Goal: Information Seeking & Learning: Learn about a topic

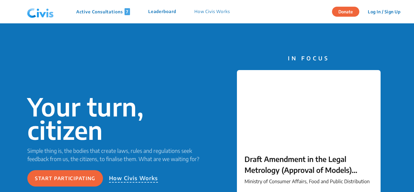
click at [111, 14] on p "Active Consultations 7" at bounding box center [103, 11] width 54 height 7
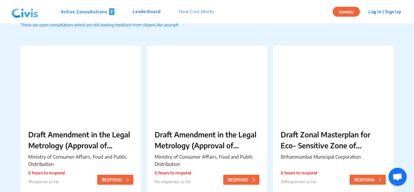
scroll to position [30, 0]
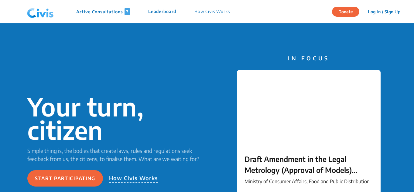
click at [100, 13] on p "Active Consultations 7" at bounding box center [103, 11] width 54 height 7
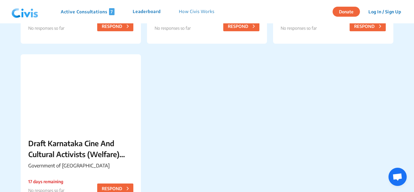
scroll to position [395, 0]
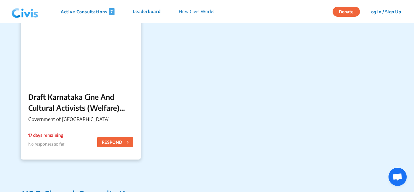
click at [71, 97] on p "Draft Karnataka Cine And Cultural Activists (Welfare) Rules, 2025" at bounding box center [80, 102] width 105 height 22
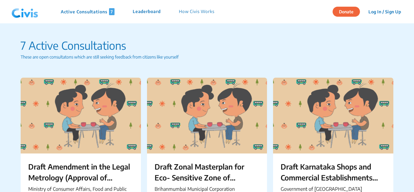
scroll to position [30, 0]
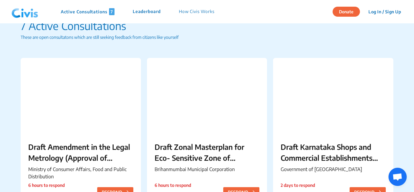
scroll to position [30, 0]
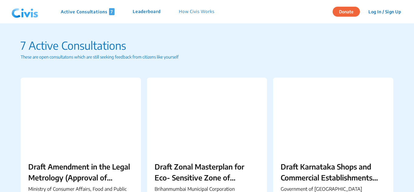
scroll to position [30, 0]
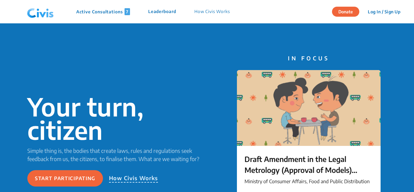
click at [110, 9] on p "Active Consultations 7" at bounding box center [103, 11] width 54 height 7
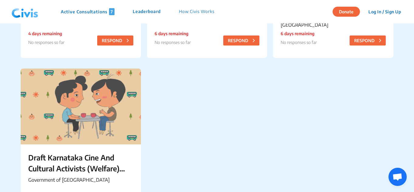
scroll to position [273, 0]
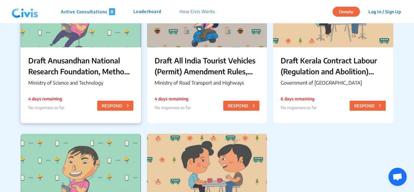
scroll to position [303, 0]
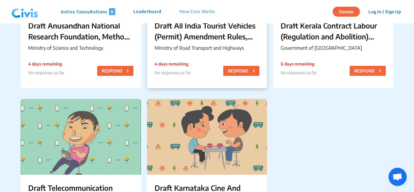
click at [218, 34] on p "Draft All India Tourist Vehicles (Permit) Amendment Rules, 2025" at bounding box center [206, 31] width 105 height 22
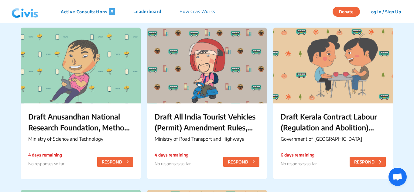
scroll to position [121, 0]
